Goal: Information Seeking & Learning: Understand process/instructions

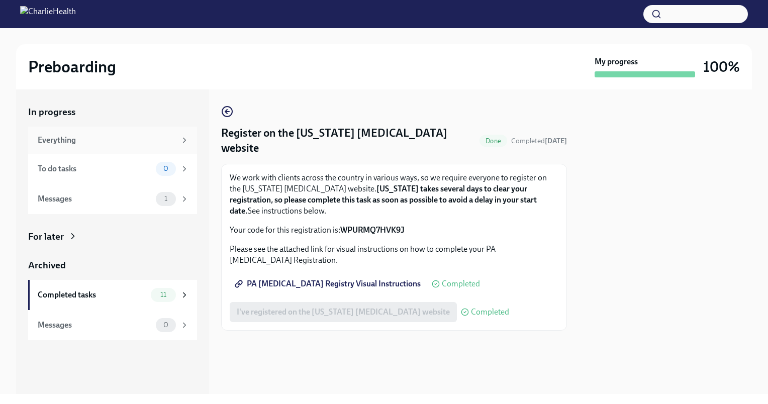
click at [91, 141] on div "Everything" at bounding box center [107, 140] width 138 height 11
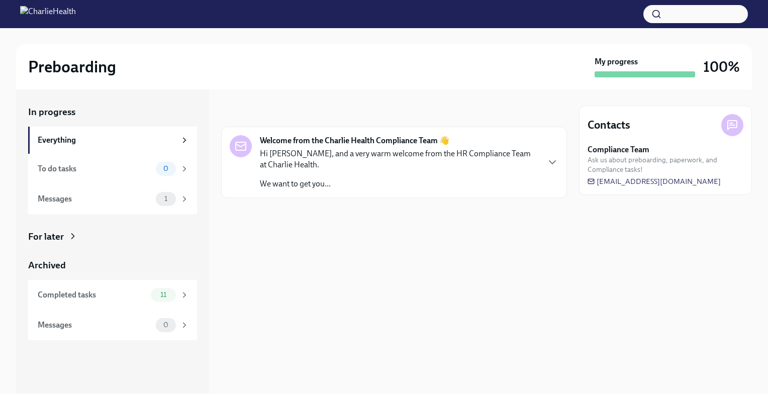
click at [382, 174] on div "Hi [PERSON_NAME], and a very warm welcome from the HR Compliance Team at Charli…" at bounding box center [399, 168] width 278 height 41
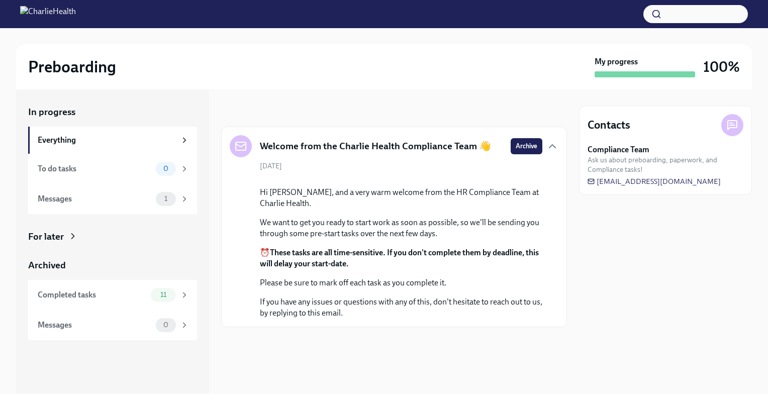
scroll to position [44, 0]
click at [115, 211] on div "Messages 1" at bounding box center [112, 199] width 169 height 30
click at [148, 199] on div "Messages" at bounding box center [95, 198] width 114 height 11
click at [171, 192] on div "1" at bounding box center [166, 199] width 20 height 14
click at [90, 195] on div "Messages" at bounding box center [95, 198] width 114 height 11
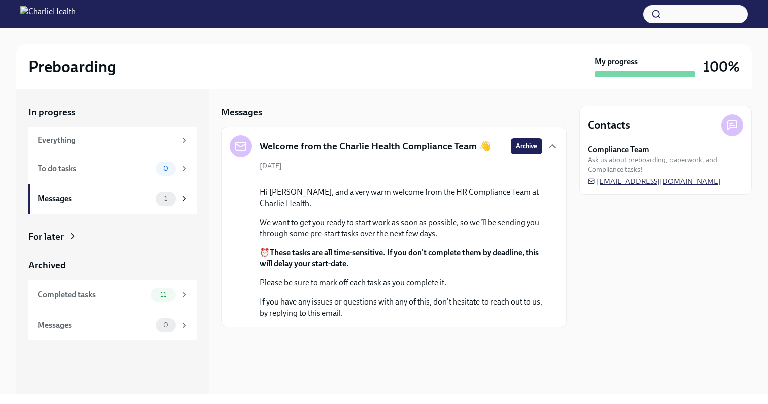
click at [645, 182] on span "[EMAIL_ADDRESS][DOMAIN_NAME]" at bounding box center [653, 181] width 133 height 10
click at [631, 284] on div "Contacts Compliance Team Ask us about preboarding, paperwork, and Compliance ta…" at bounding box center [665, 241] width 173 height 304
